Goal: Information Seeking & Learning: Learn about a topic

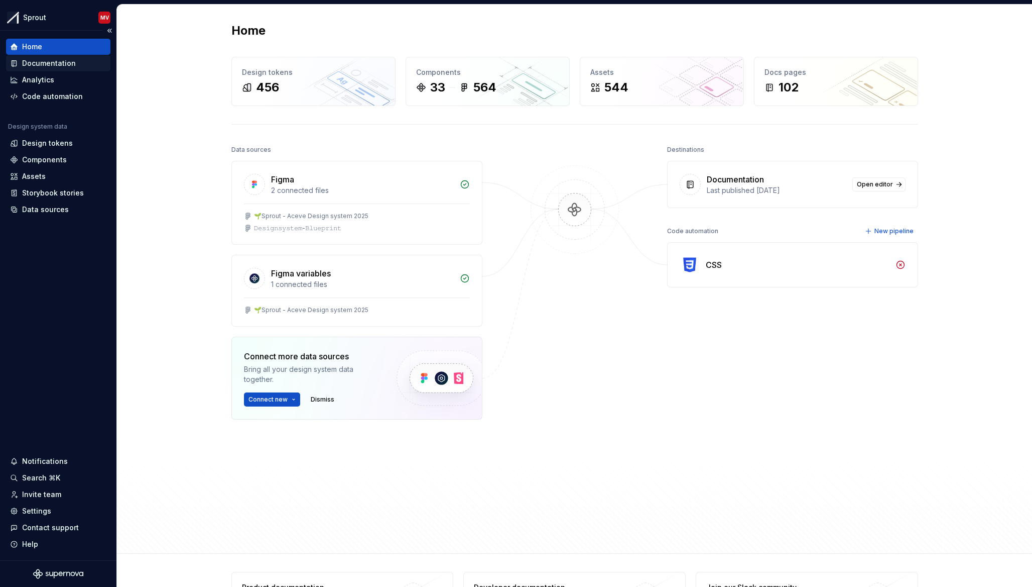
click at [65, 60] on div "Documentation" at bounding box center [49, 63] width 54 height 10
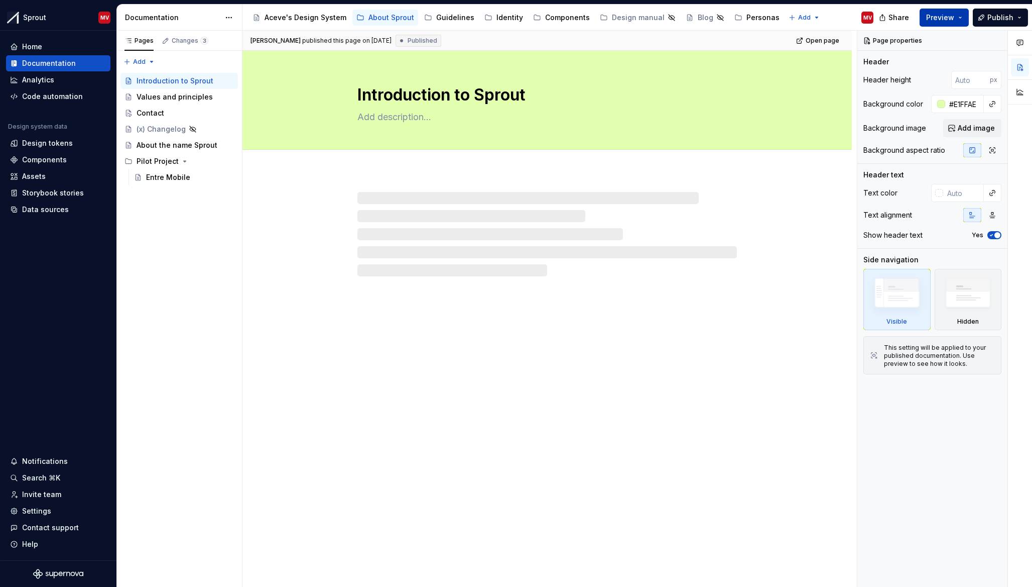
click at [946, 17] on span "Preview" at bounding box center [940, 18] width 28 height 10
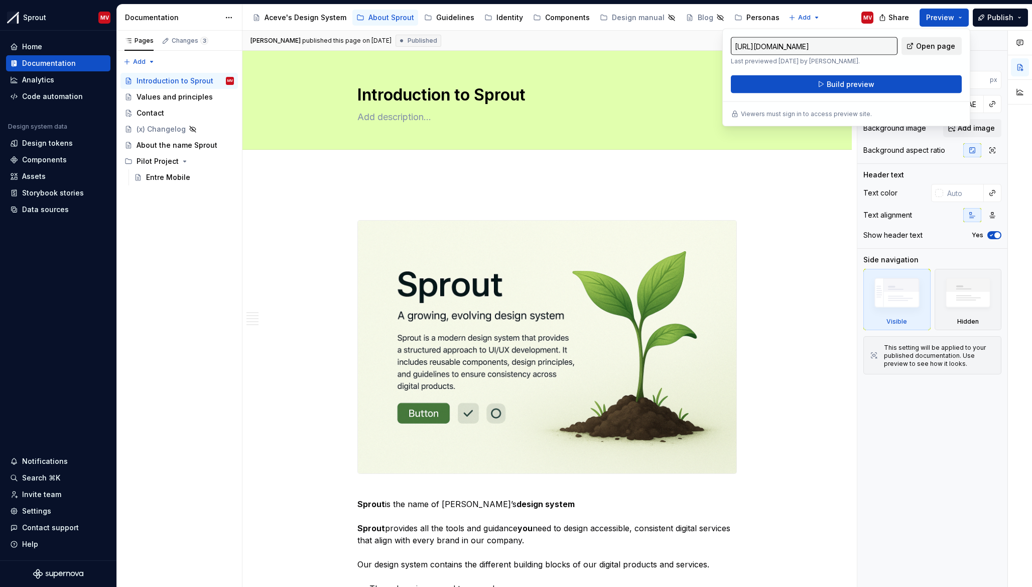
click at [945, 44] on span "Open page" at bounding box center [935, 46] width 39 height 10
click at [176, 99] on div "Values and principles" at bounding box center [170, 97] width 67 height 10
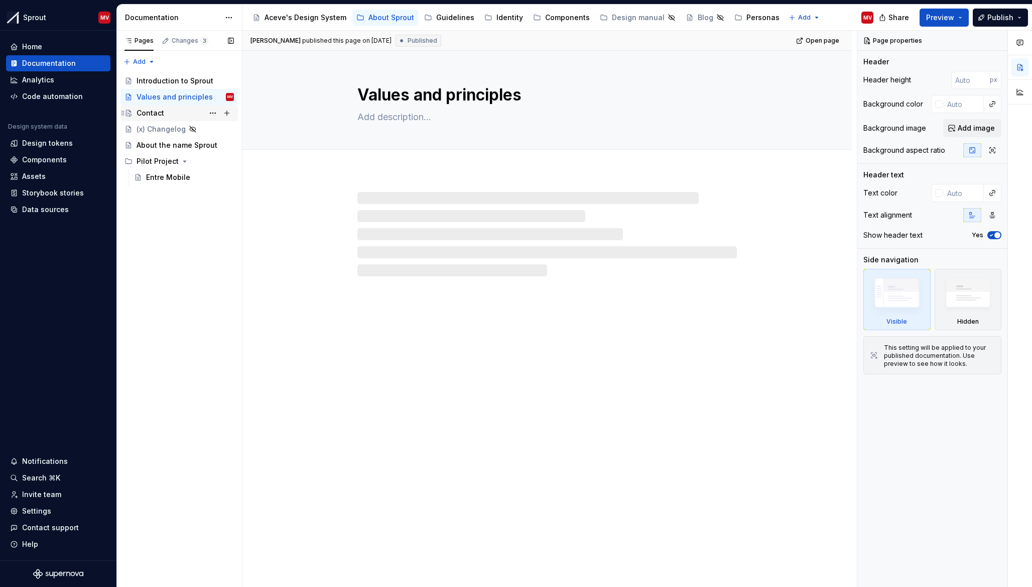
click at [169, 118] on div "Contact" at bounding box center [185, 113] width 97 height 14
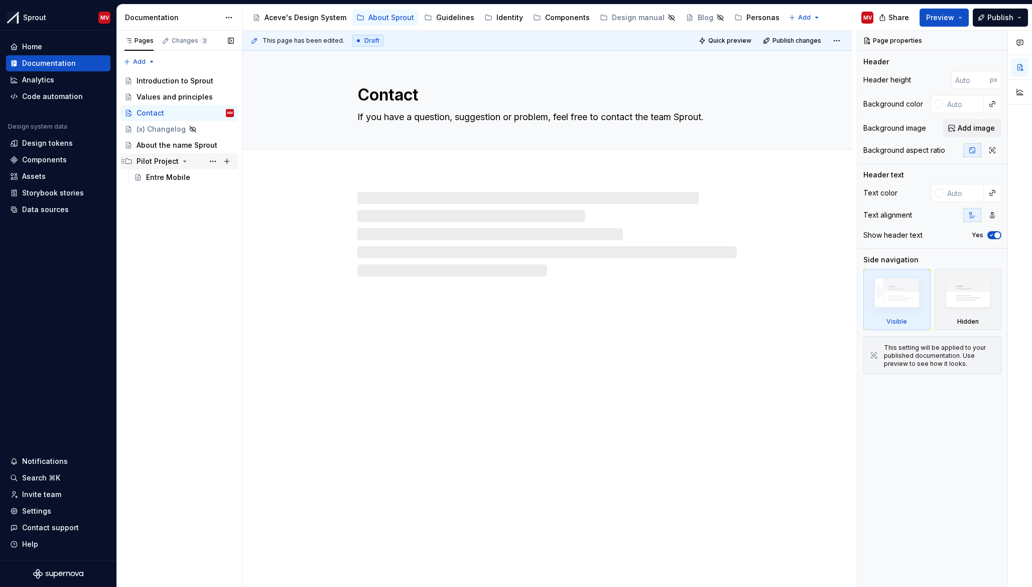
click at [153, 163] on div "Pilot Project" at bounding box center [158, 161] width 42 height 10
click at [176, 101] on div "Values and principles" at bounding box center [170, 97] width 67 height 10
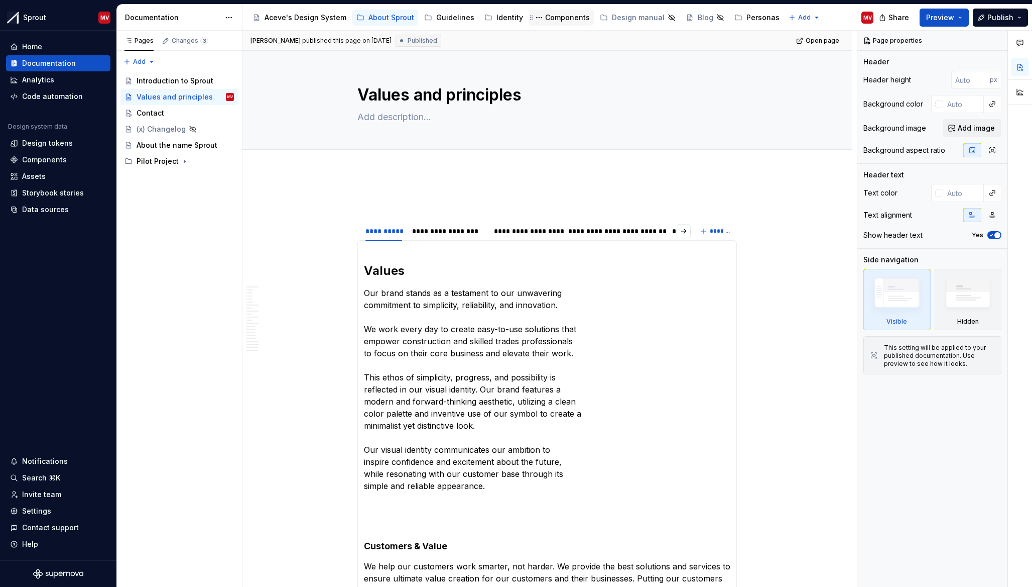
click at [554, 19] on div "Components" at bounding box center [567, 18] width 45 height 10
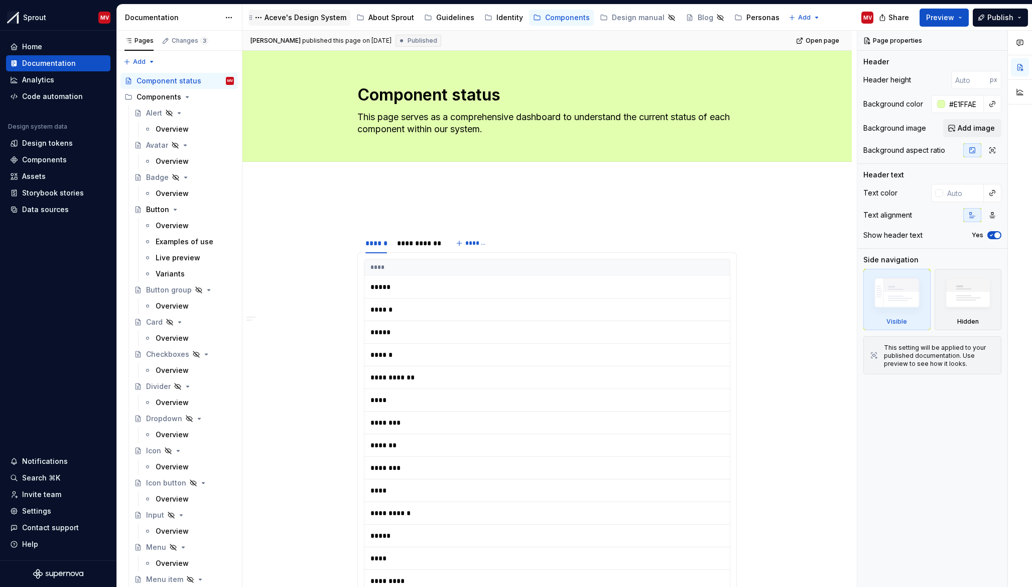
click at [309, 15] on div "Aceve's Design System" at bounding box center [306, 18] width 82 height 10
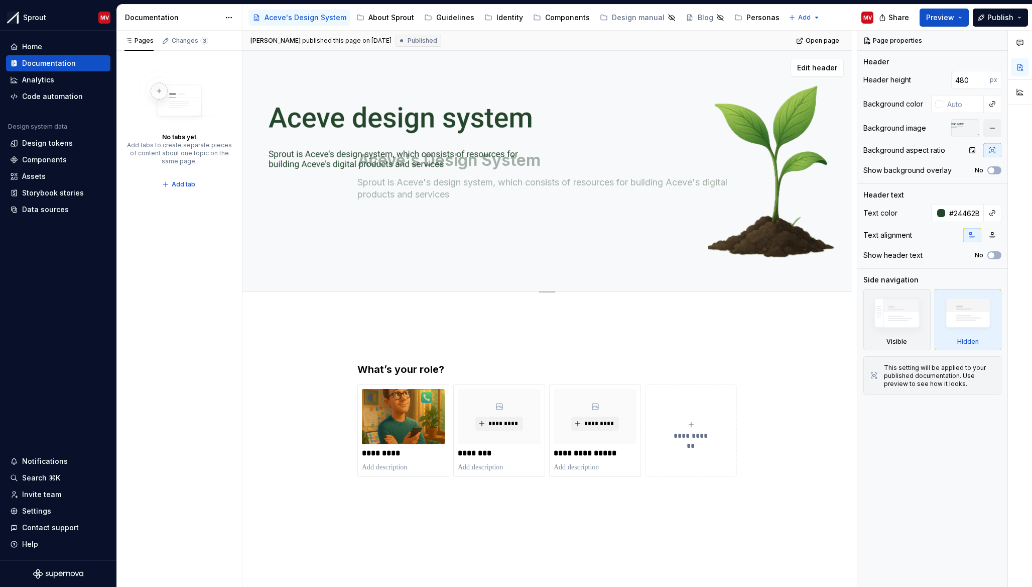
type textarea "*"
